Goal: Task Accomplishment & Management: Manage account settings

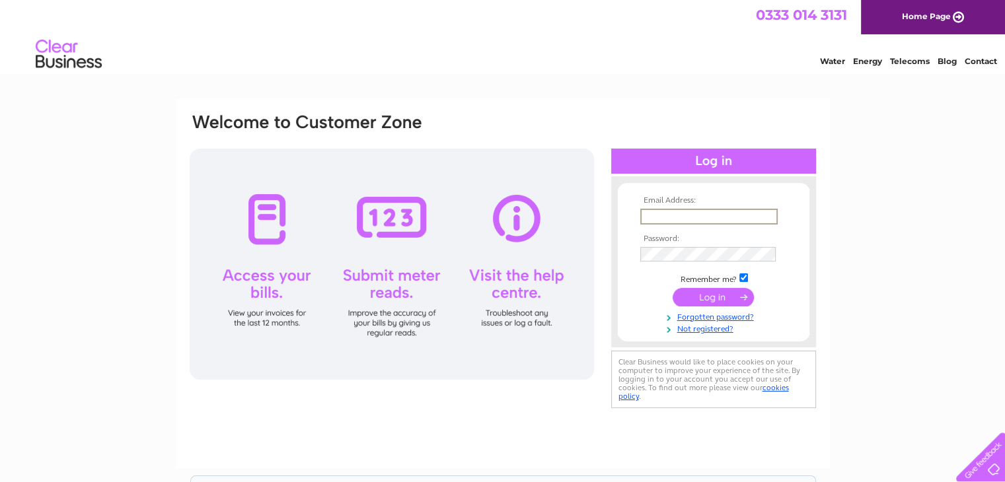
click at [659, 215] on input "text" at bounding box center [708, 217] width 137 height 16
type input "wgjohnandson@outlook.com"
click at [741, 277] on input "checkbox" at bounding box center [743, 278] width 9 height 9
checkbox input "false"
click at [714, 296] on input "submit" at bounding box center [713, 296] width 81 height 19
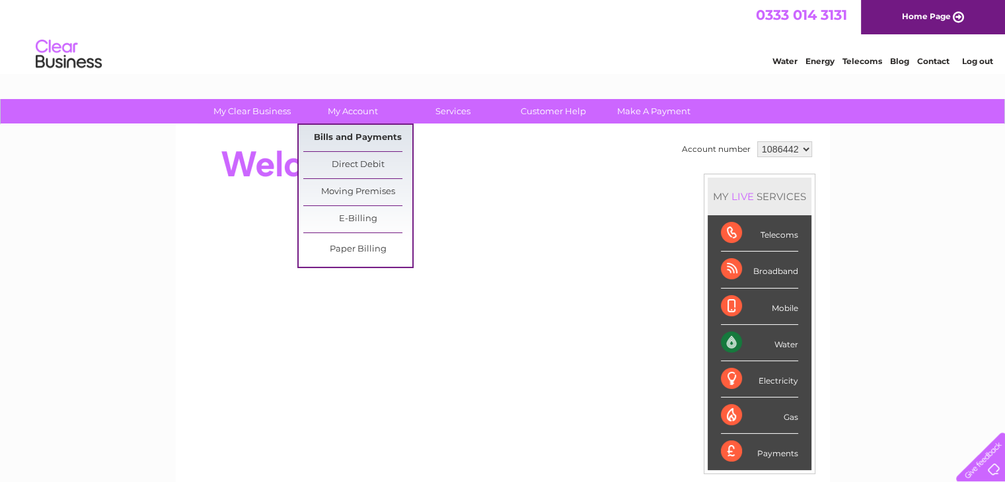
click at [364, 134] on link "Bills and Payments" at bounding box center [357, 138] width 109 height 26
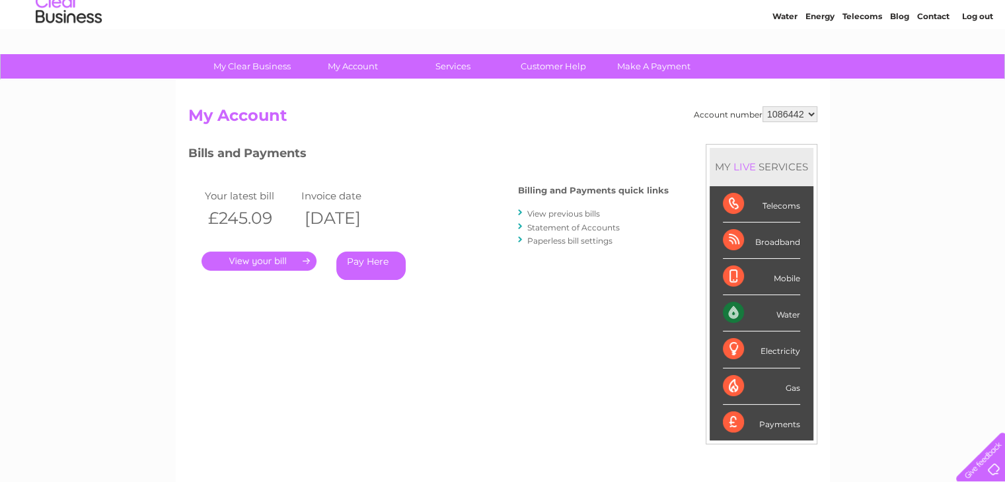
scroll to position [132, 0]
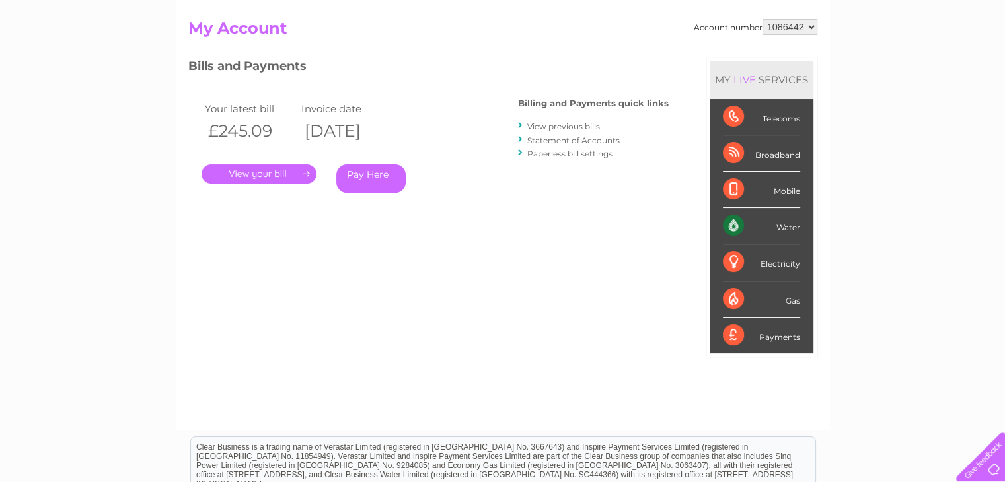
click at [264, 171] on link "." at bounding box center [259, 174] width 115 height 19
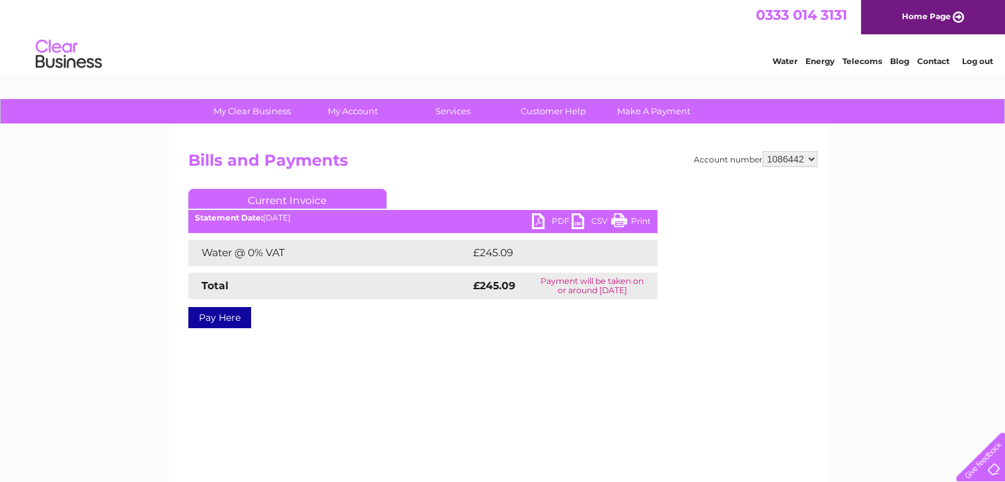
click at [552, 219] on link "PDF" at bounding box center [552, 222] width 40 height 19
click at [978, 61] on link "Log out" at bounding box center [976, 61] width 31 height 10
